Goal: Use online tool/utility: Use online tool/utility

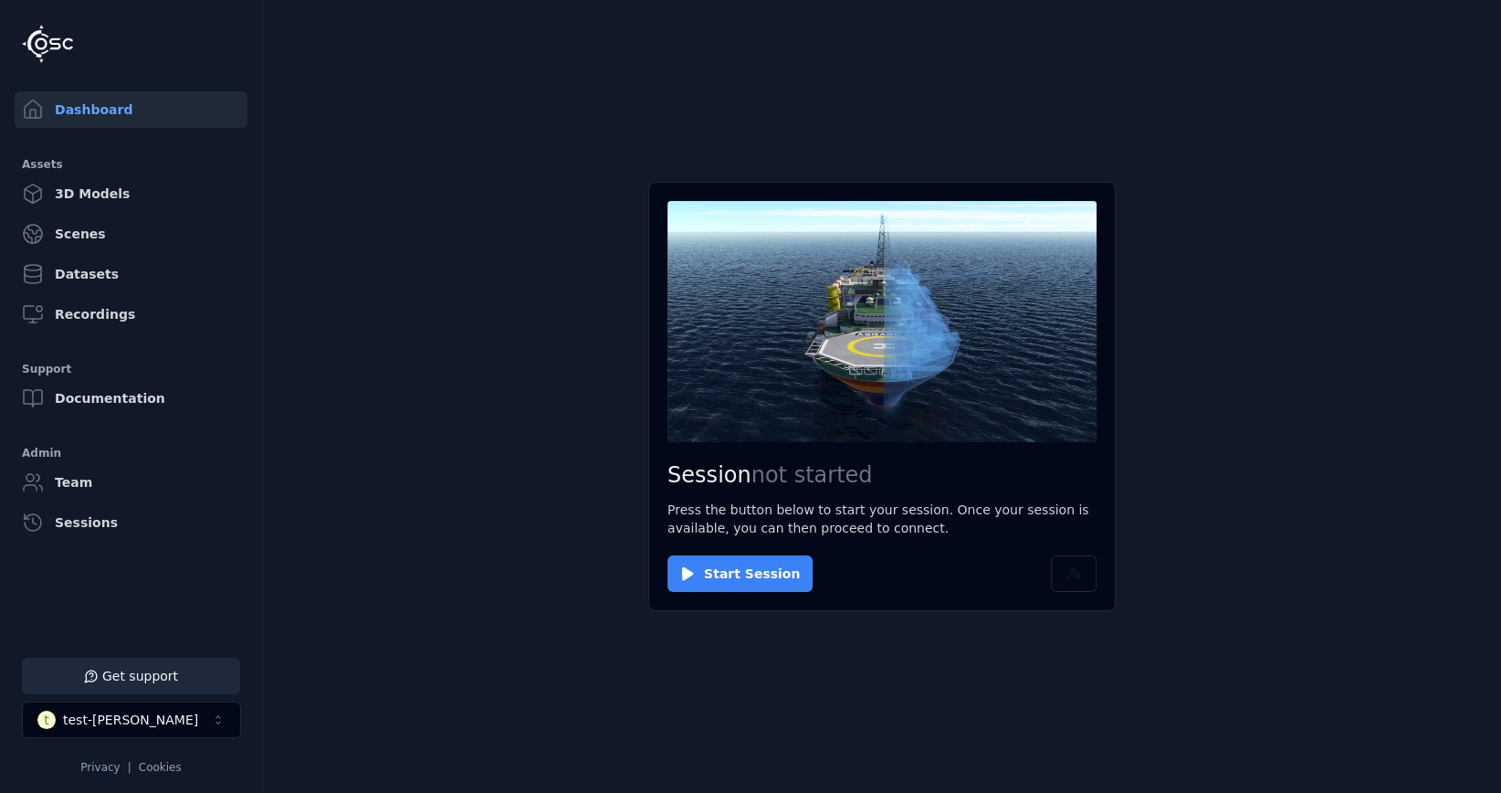
click at [734, 579] on button "Start Session" at bounding box center [740, 573] width 145 height 37
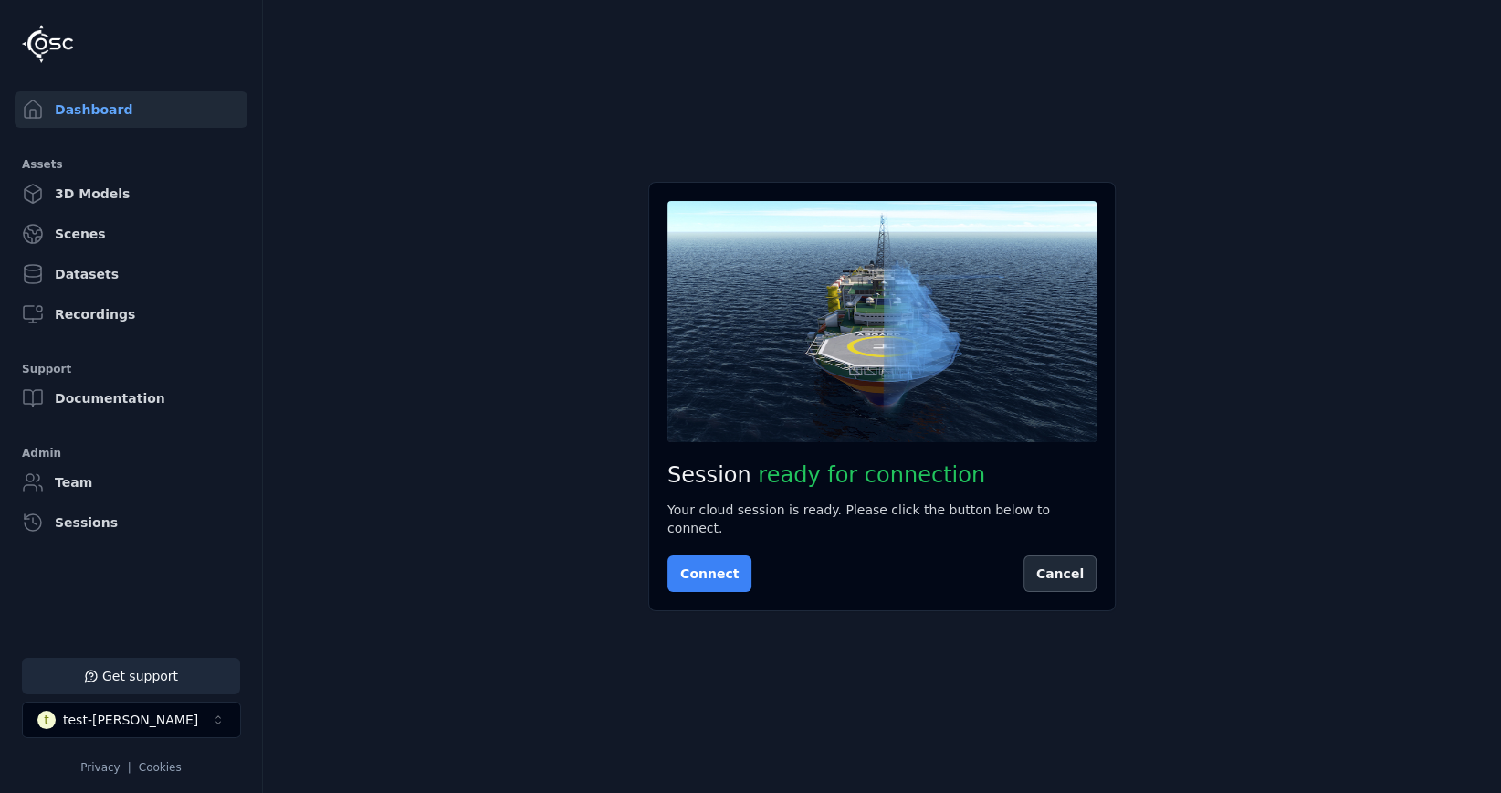
click at [732, 571] on button "Connect" at bounding box center [710, 573] width 84 height 37
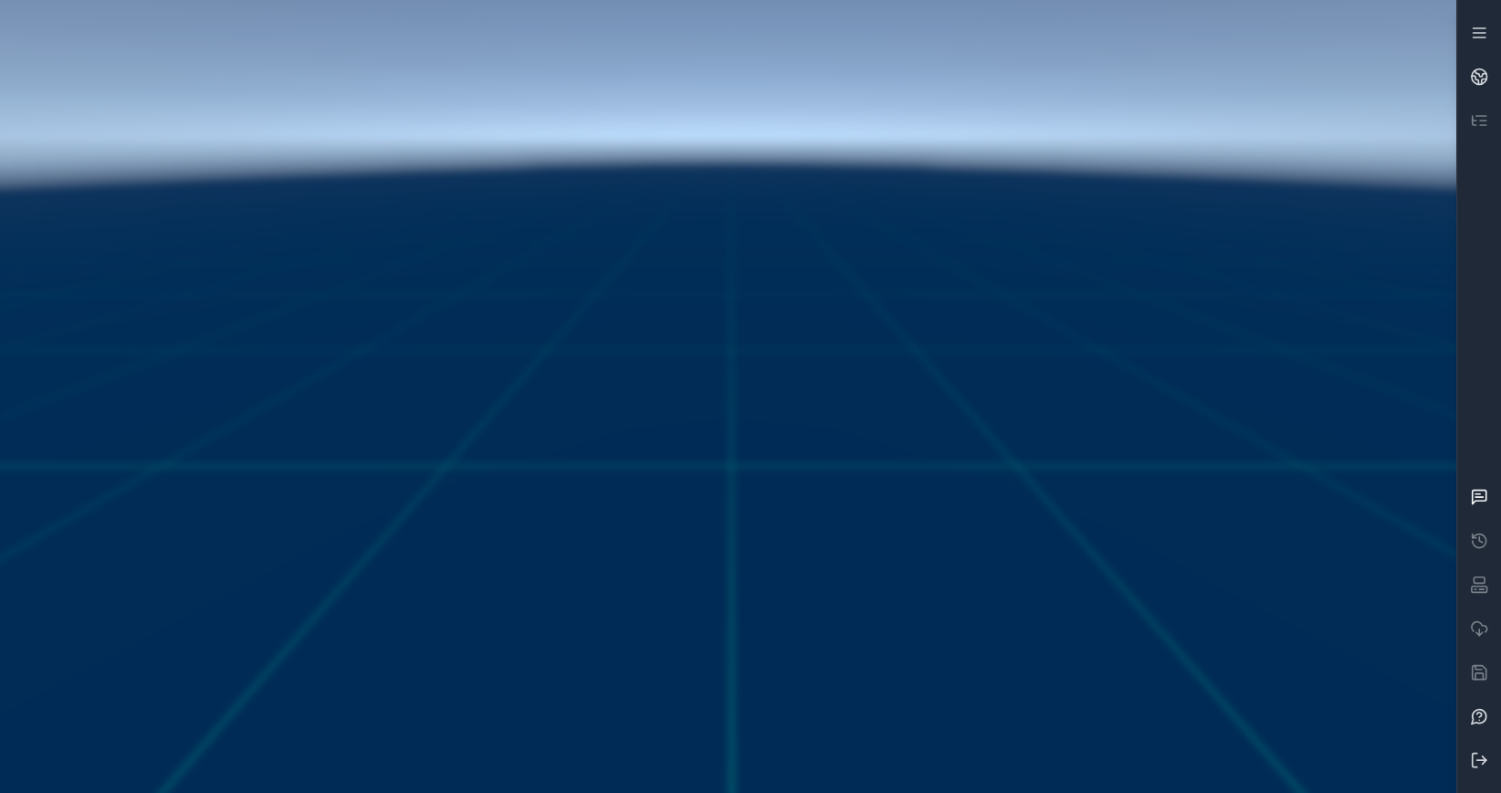
click at [1479, 503] on icon at bounding box center [1479, 497] width 18 height 18
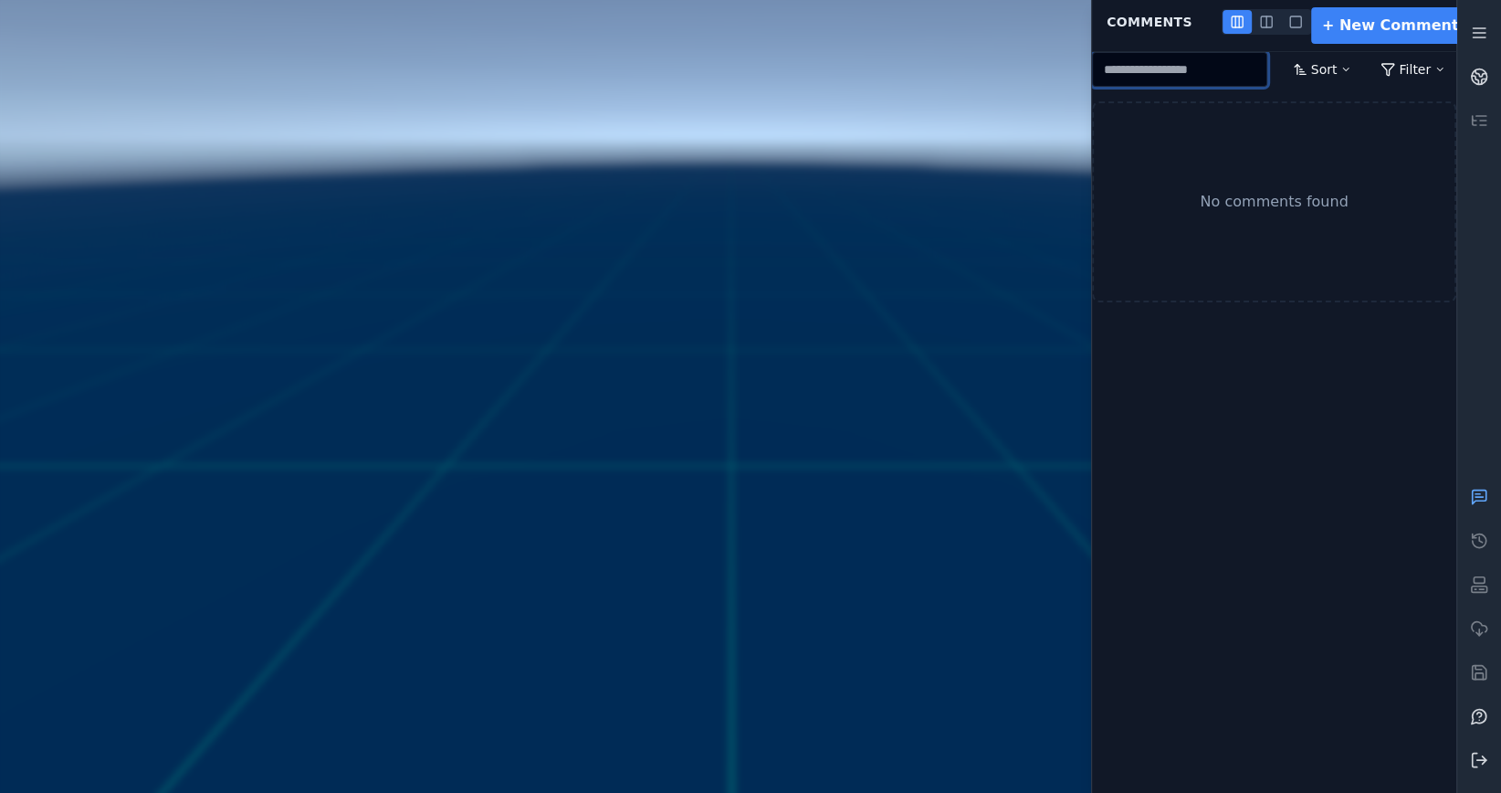
click at [1210, 67] on input "text" at bounding box center [1179, 69] width 175 height 35
click at [1479, 503] on icon at bounding box center [1479, 497] width 18 height 18
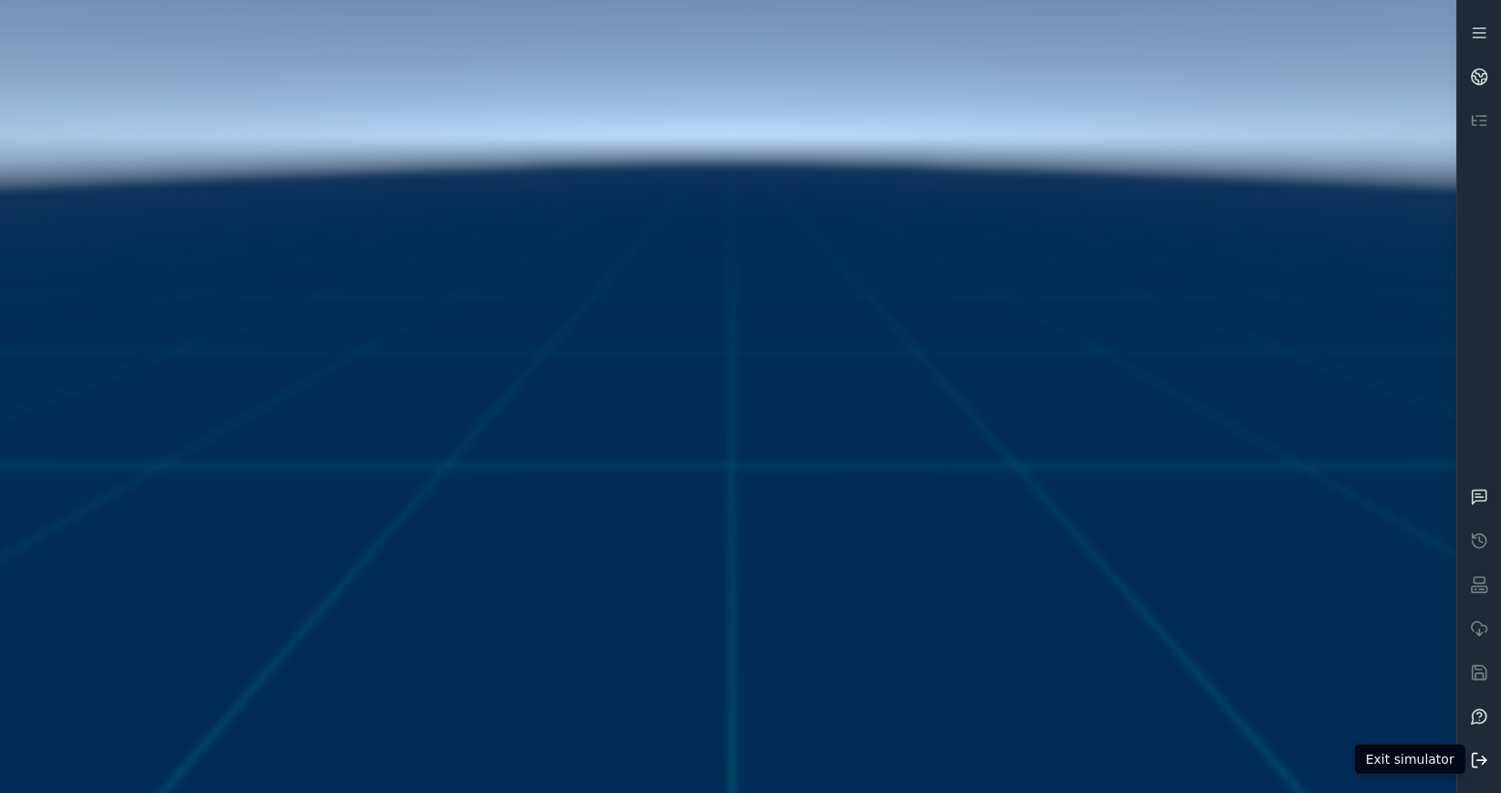
click at [1489, 761] on button at bounding box center [1480, 760] width 44 height 44
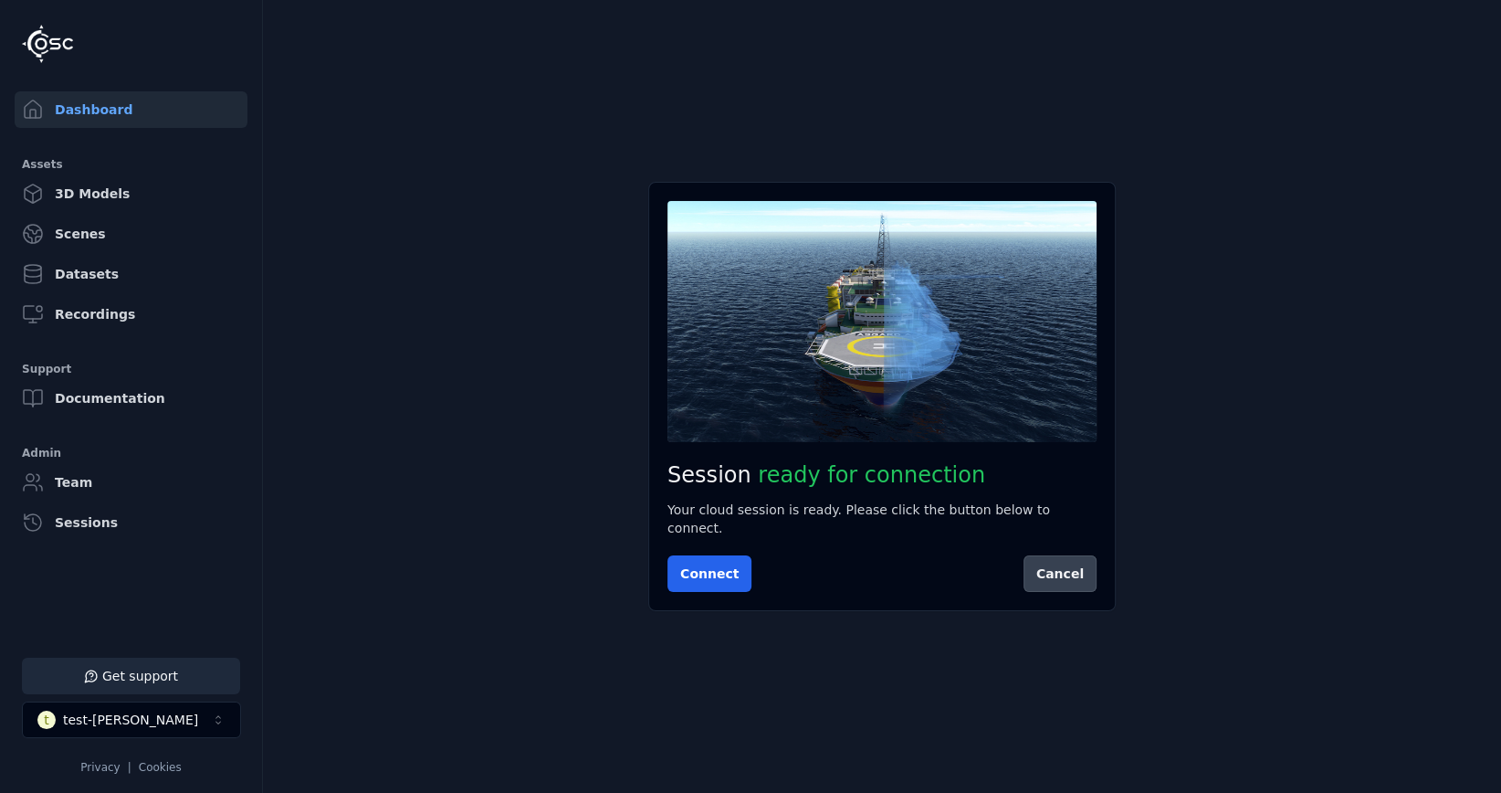
click at [1074, 576] on button "Cancel" at bounding box center [1060, 573] width 73 height 37
